Goal: Task Accomplishment & Management: Use online tool/utility

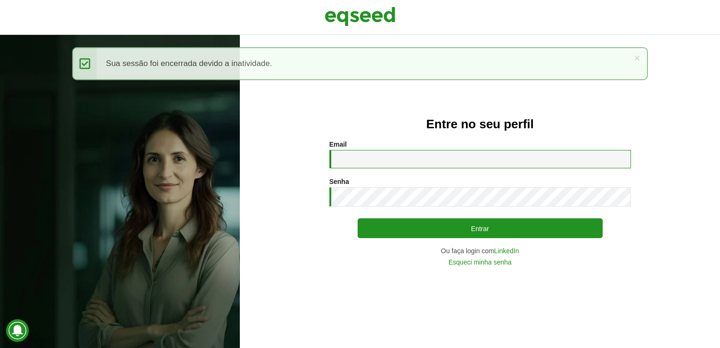
click at [365, 157] on input "Email *" at bounding box center [479, 159] width 301 height 18
type input "**********"
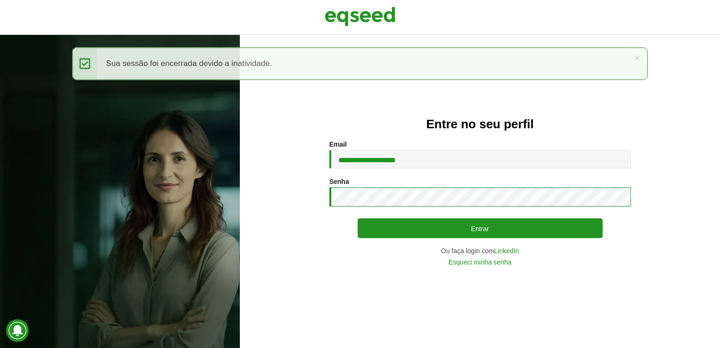
click at [357, 218] on button "Entrar" at bounding box center [479, 228] width 245 height 20
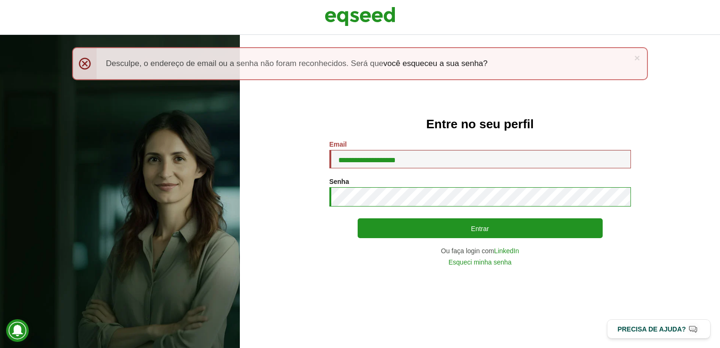
click at [357, 218] on button "Entrar" at bounding box center [479, 228] width 245 height 20
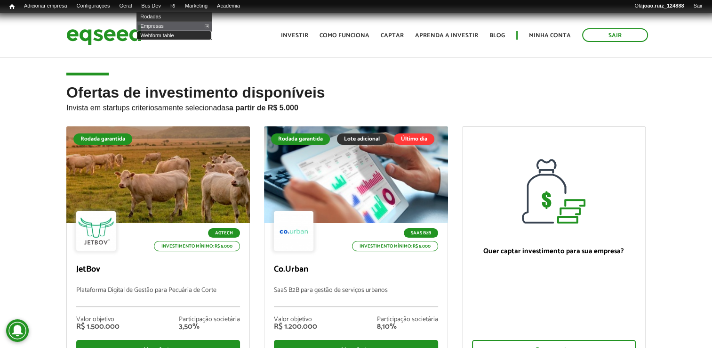
click at [173, 38] on link "Webform table" at bounding box center [174, 35] width 75 height 9
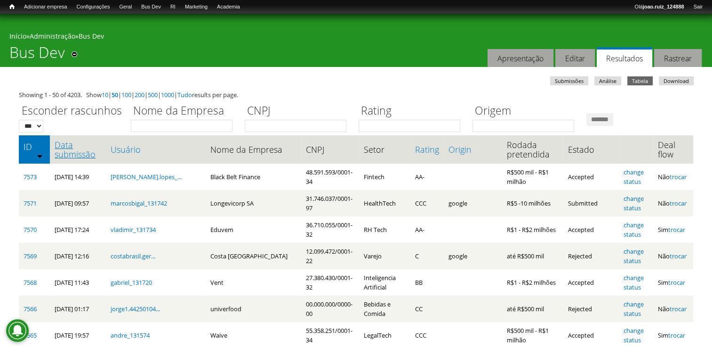
click at [75, 149] on link "Data submissão" at bounding box center [78, 149] width 47 height 19
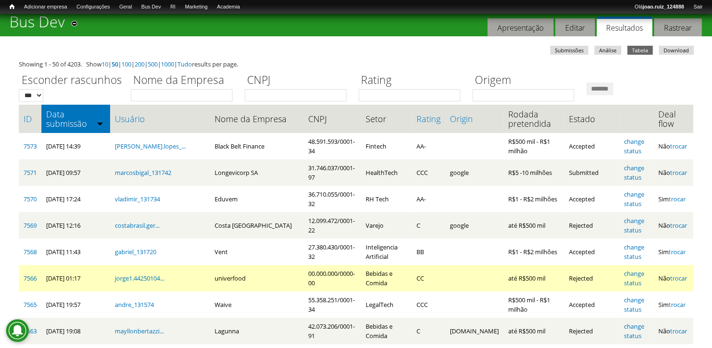
scroll to position [47, 0]
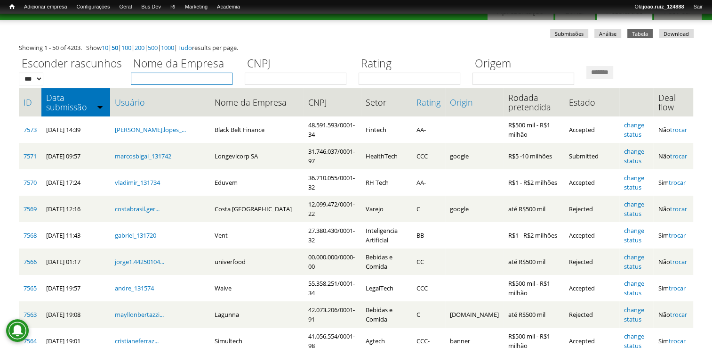
click at [183, 77] on input "Nome da Empresa" at bounding box center [182, 79] width 102 height 12
click at [262, 56] on label "CNPJ" at bounding box center [299, 64] width 108 height 17
click at [262, 73] on input "CNPJ" at bounding box center [296, 79] width 102 height 12
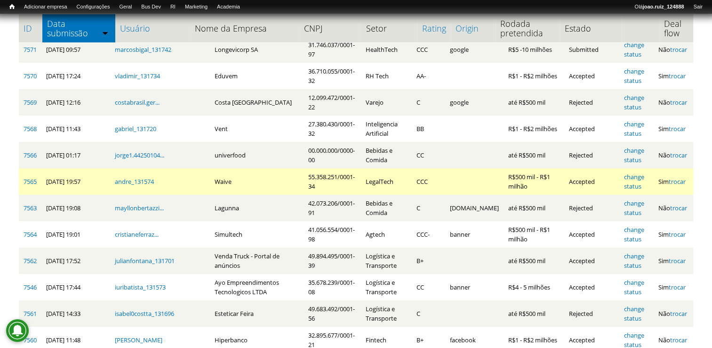
scroll to position [188, 0]
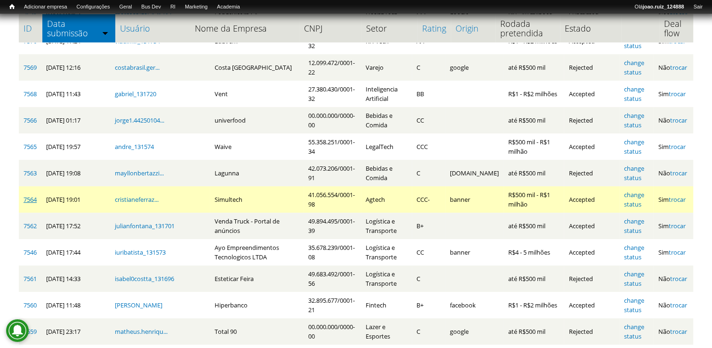
click at [27, 198] on link "7564" at bounding box center [30, 199] width 13 height 8
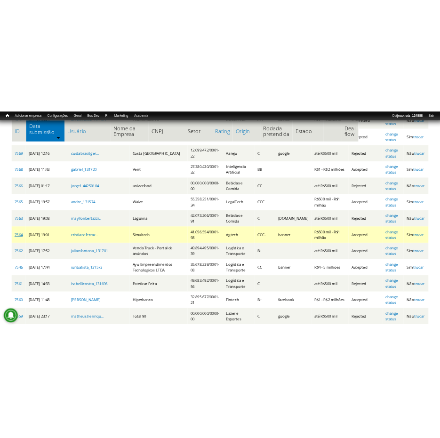
scroll to position [221, 0]
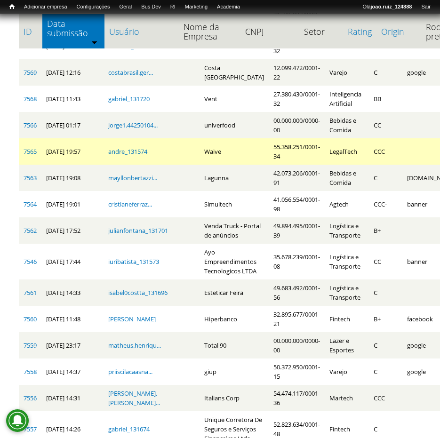
click at [32, 165] on td "7565" at bounding box center [30, 151] width 23 height 26
click at [30, 156] on link "7565" at bounding box center [30, 151] width 13 height 8
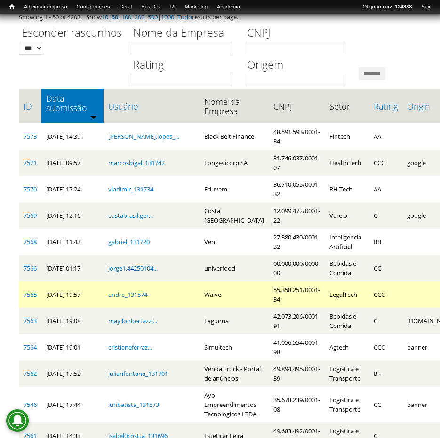
scroll to position [94, 0]
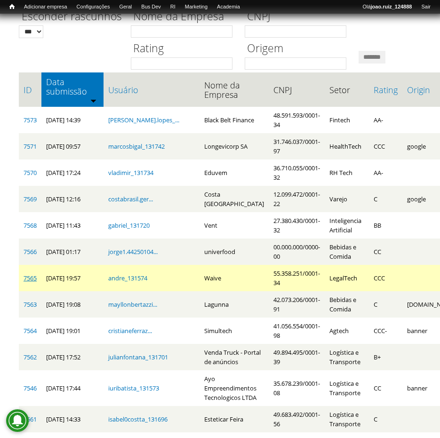
click at [31, 283] on link "7565" at bounding box center [30, 278] width 13 height 8
click at [32, 283] on link "7565" at bounding box center [30, 278] width 13 height 8
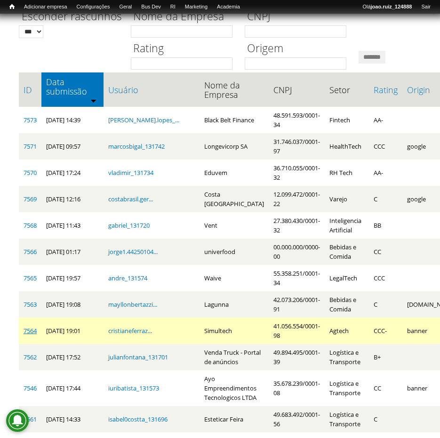
click at [34, 335] on link "7564" at bounding box center [30, 331] width 13 height 8
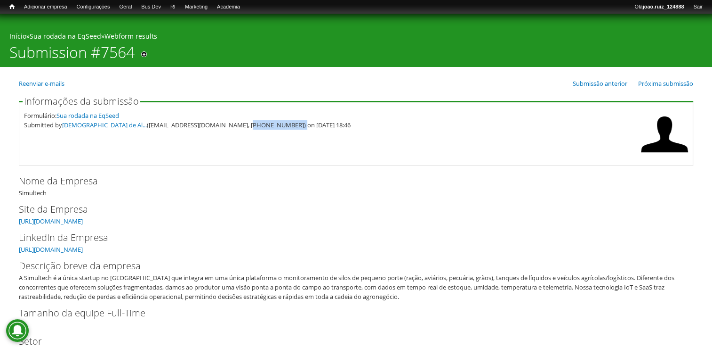
drag, startPoint x: 201, startPoint y: 125, endPoint x: 245, endPoint y: 133, distance: 44.4
click at [245, 133] on fieldset "Informações da submissão Formulário: Sua rodada na EqSeed Submitted by Cristian…" at bounding box center [356, 131] width 675 height 69
copy div "47) 9 8459-9800"
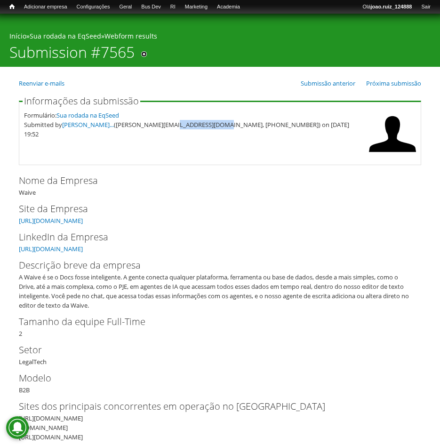
drag, startPoint x: 170, startPoint y: 123, endPoint x: 214, endPoint y: 145, distance: 49.3
click at [214, 145] on fieldset "Informações da submissão Formulário: Sua rodada na EqSeed Submitted by André Lu…" at bounding box center [220, 131] width 403 height 69
copy div "82) 9 8211-7443"
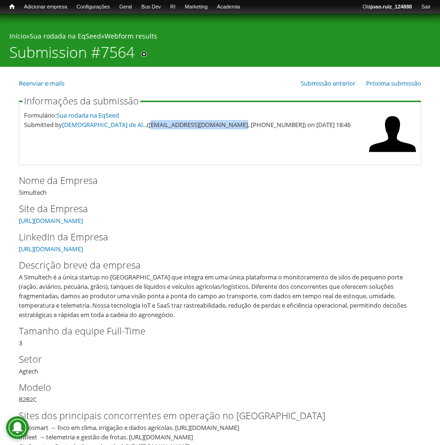
drag, startPoint x: 114, startPoint y: 126, endPoint x: 194, endPoint y: 142, distance: 82.0
click at [194, 142] on fieldset "Informações da submissão Formulário: Sua rodada na EqSeed Submitted by Cristian…" at bounding box center [220, 131] width 403 height 69
copy div "cristianeferraz10@gmail.com"
